Goal: Information Seeking & Learning: Find specific fact

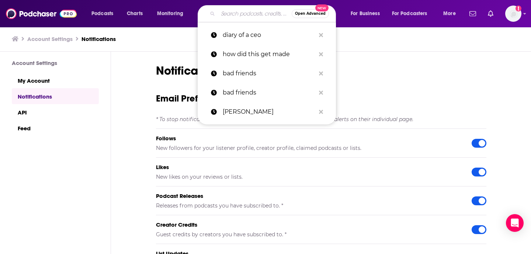
click at [223, 15] on input "Search podcasts, credits, & more..." at bounding box center [255, 14] width 74 height 12
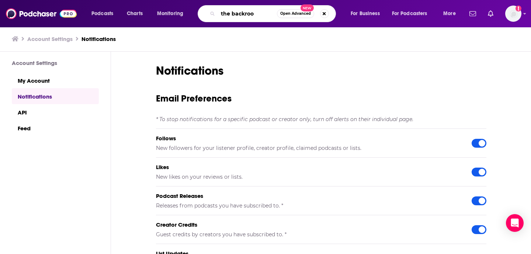
type input "the backroom"
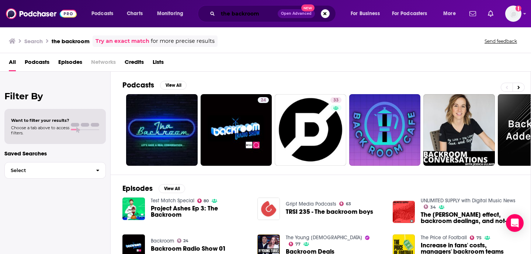
click at [258, 16] on input "the backroom" at bounding box center [248, 14] width 60 height 12
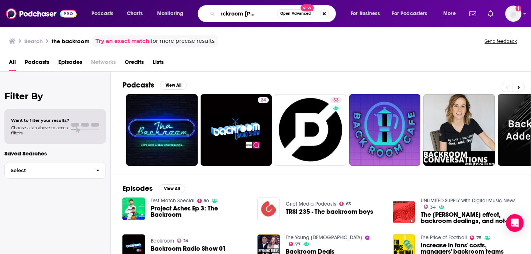
scroll to position [0, 19]
type input "the backroom [PERSON_NAME]"
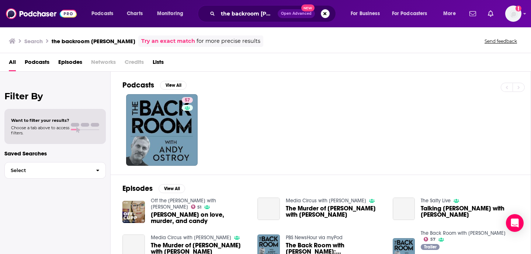
scroll to position [12, 0]
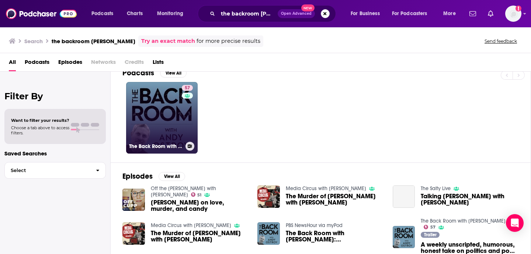
click at [167, 125] on link "57 The Back Room with [PERSON_NAME]" at bounding box center [162, 118] width 72 height 72
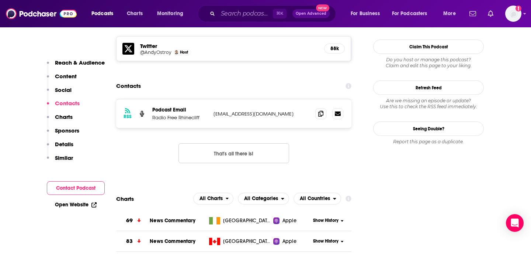
scroll to position [531, 0]
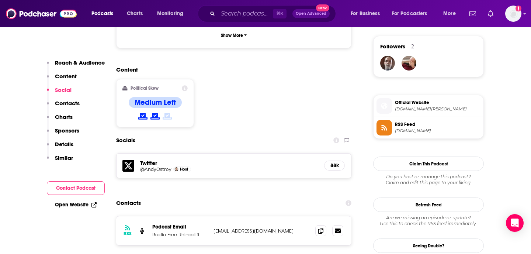
click at [150, 159] on h5 "Twitter" at bounding box center [229, 162] width 178 height 7
click at [150, 166] on div "@AndyOstroy Host" at bounding box center [229, 169] width 178 height 6
click at [148, 166] on h5 "@AndyOstroy" at bounding box center [155, 169] width 31 height 6
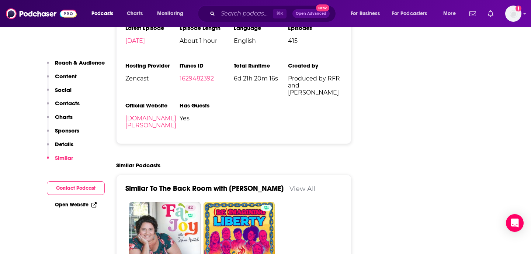
scroll to position [1113, 0]
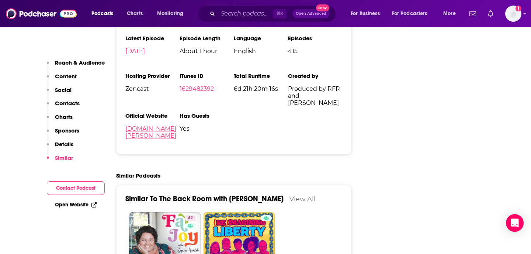
click at [156, 125] on link "[DOMAIN_NAME][PERSON_NAME]" at bounding box center [150, 132] width 51 height 14
